Goal: Find specific page/section: Find specific page/section

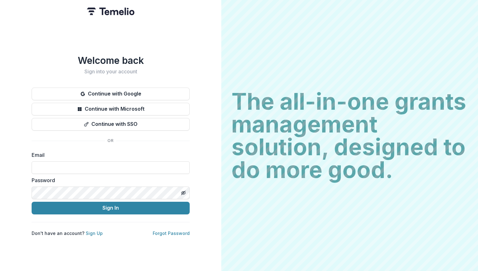
click at [128, 88] on button "Continue with Google" at bounding box center [111, 94] width 158 height 13
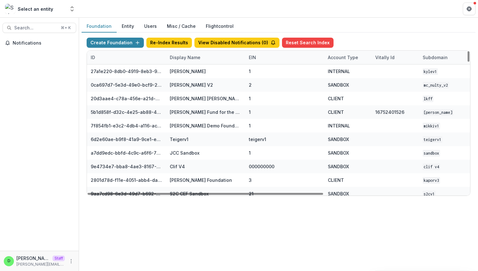
click at [185, 58] on div "Display Name" at bounding box center [185, 57] width 38 height 7
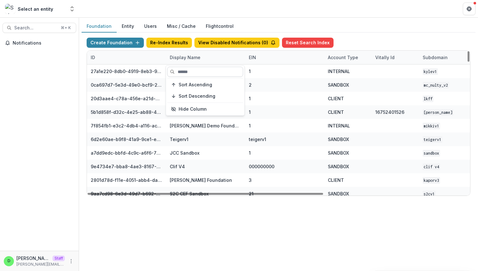
click at [183, 70] on input at bounding box center [205, 72] width 76 height 10
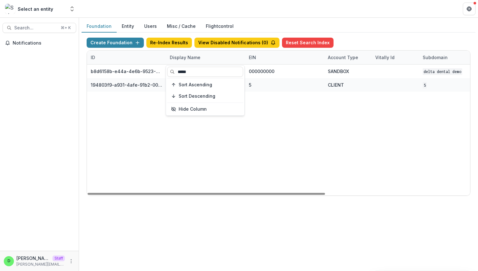
type input "*****"
click at [230, 137] on div "b8d6158b-e44a-4e6b-9523-731bbbd4a617 Delta Dental DEMO 000000000 SANDBOX Delta …" at bounding box center [395, 129] width 616 height 131
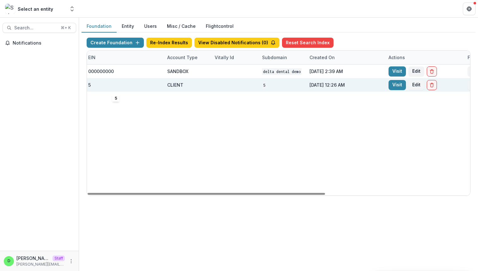
scroll to position [0, 167]
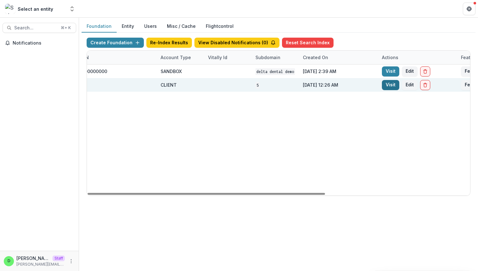
click at [392, 84] on link "Visit" at bounding box center [390, 85] width 17 height 10
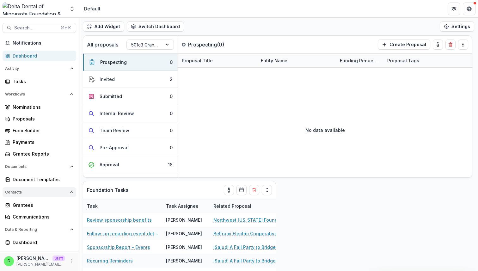
scroll to position [32, 0]
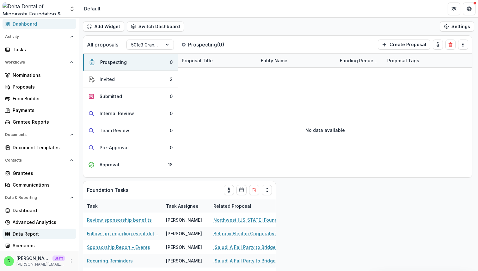
click at [29, 237] on div "Data Report" at bounding box center [42, 233] width 58 height 7
